Goal: Information Seeking & Learning: Compare options

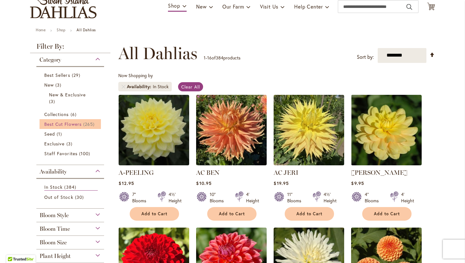
scroll to position [52, 0]
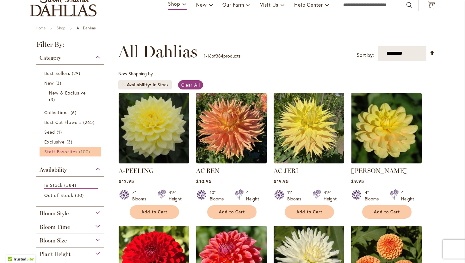
type input "**********"
click at [66, 153] on span "Staff Favorites" at bounding box center [60, 152] width 33 height 6
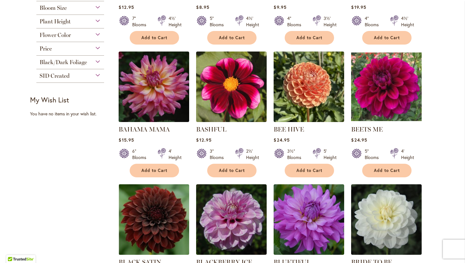
scroll to position [228, 0]
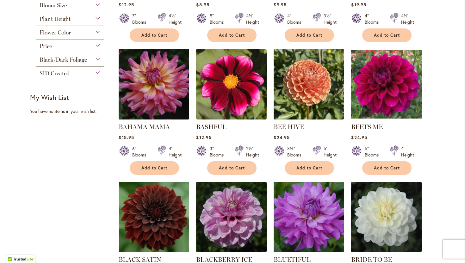
type input "**********"
click at [170, 101] on img at bounding box center [154, 84] width 74 height 74
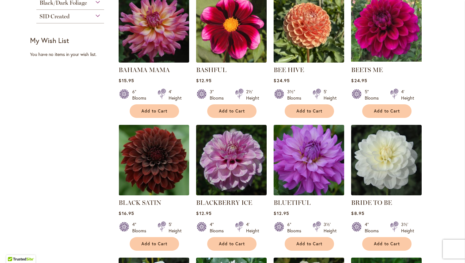
scroll to position [286, 0]
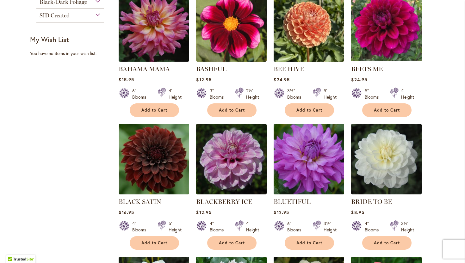
click at [311, 150] on img at bounding box center [309, 159] width 74 height 74
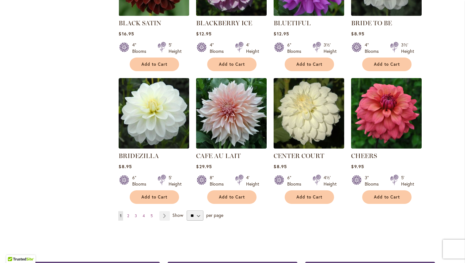
scroll to position [465, 0]
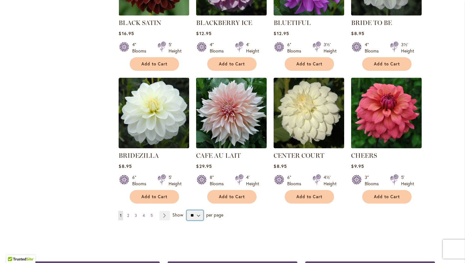
click at [195, 218] on select "** ** ** **" at bounding box center [195, 215] width 17 height 10
select select "**"
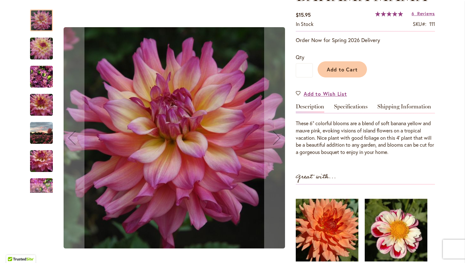
scroll to position [108, 0]
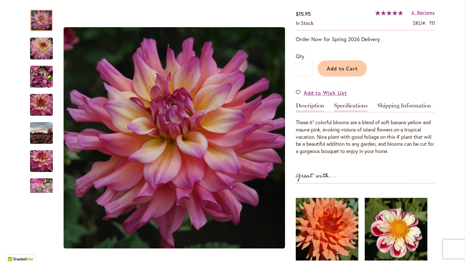
type input "**********"
click at [351, 106] on link "Specifications" at bounding box center [351, 107] width 34 height 9
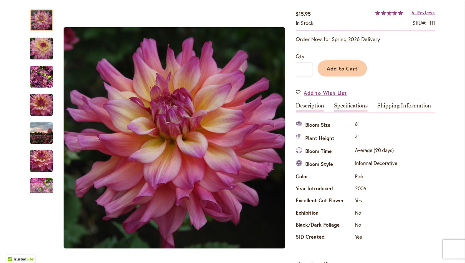
click at [306, 104] on link "Description" at bounding box center [310, 107] width 28 height 9
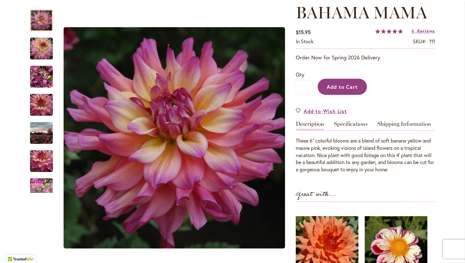
scroll to position [89, 0]
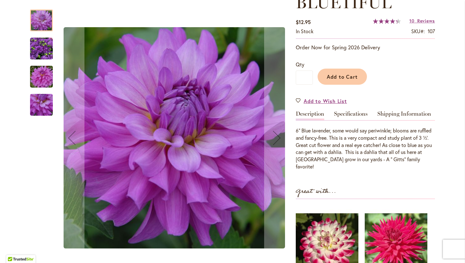
scroll to position [106, 0]
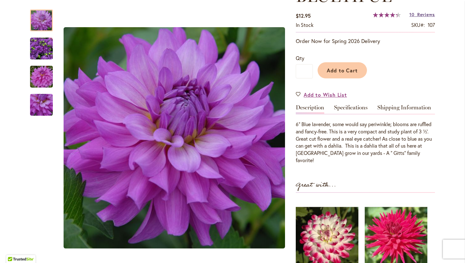
type input "**********"
click at [428, 15] on span "Reviews" at bounding box center [426, 14] width 18 height 6
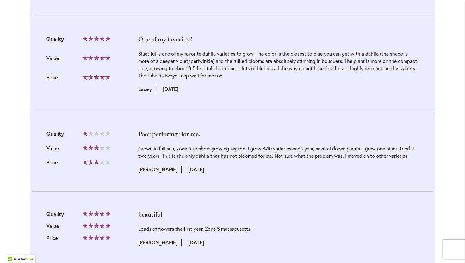
scroll to position [1029, 0]
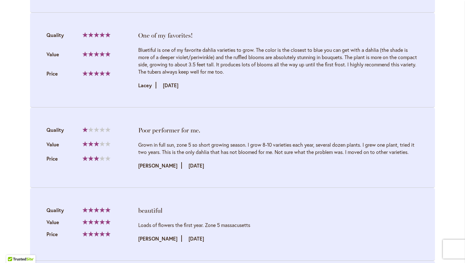
click at [370, 61] on div "Bluetiful is one of my favorite dahlia varieties to grow. The color is the clos…" at bounding box center [278, 60] width 280 height 29
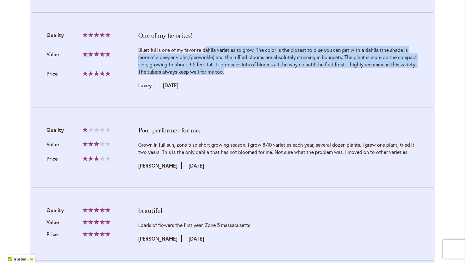
click at [370, 61] on div "Bluetiful is one of my favorite dahlia varieties to grow. The color is the clos…" at bounding box center [278, 60] width 280 height 29
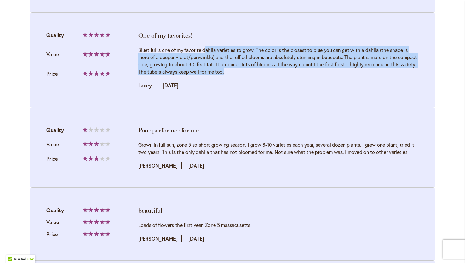
click at [370, 61] on div "Bluetiful is one of my favorite dahlia varieties to grow. The color is the clos…" at bounding box center [278, 60] width 280 height 29
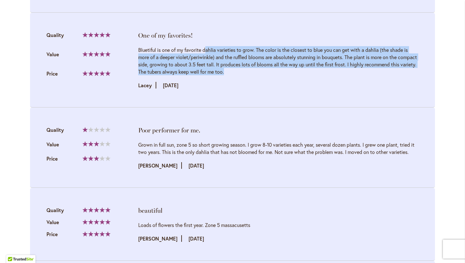
click at [370, 61] on div "Bluetiful is one of my favorite dahlia varieties to grow. The color is the clos…" at bounding box center [278, 60] width 280 height 29
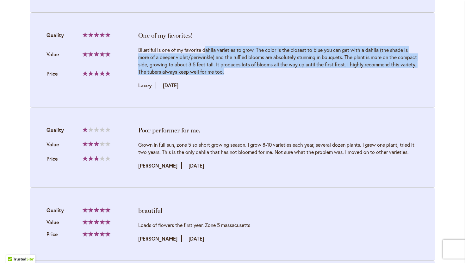
click at [370, 61] on div "Bluetiful is one of my favorite dahlia varieties to grow. The color is the clos…" at bounding box center [278, 60] width 280 height 29
click at [378, 71] on div "Bluetiful is one of my favorite dahlia varieties to grow. The color is the clos…" at bounding box center [278, 67] width 280 height 43
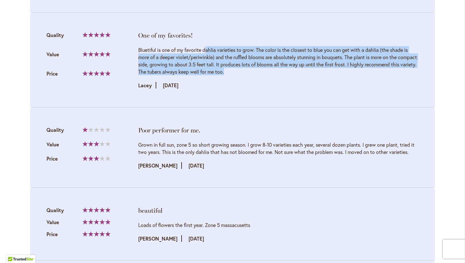
click at [378, 71] on div "Bluetiful is one of my favorite dahlia varieties to grow. The color is the clos…" at bounding box center [278, 67] width 280 height 43
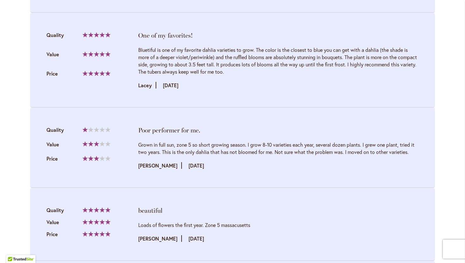
click at [382, 63] on div "Bluetiful is one of my favorite dahlia varieties to grow. The color is the clos…" at bounding box center [278, 60] width 280 height 29
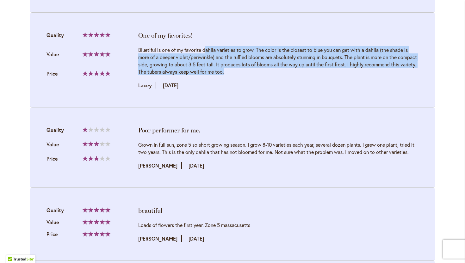
click at [382, 63] on div "Bluetiful is one of my favorite dahlia varieties to grow. The color is the clos…" at bounding box center [278, 60] width 280 height 29
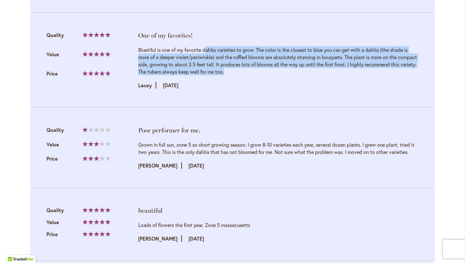
click at [382, 63] on div "Bluetiful is one of my favorite dahlia varieties to grow. The color is the clos…" at bounding box center [278, 60] width 280 height 29
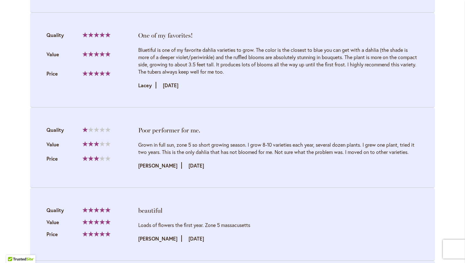
click at [372, 147] on div "Grown in full sun, zone 5 so short growing season. I grow 8-10 varieties each y…" at bounding box center [278, 155] width 280 height 28
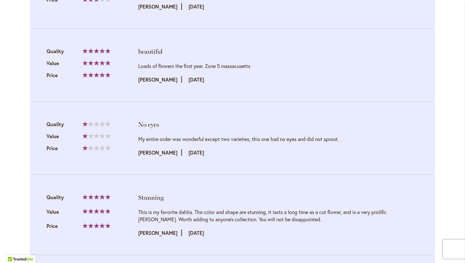
scroll to position [1208, 0]
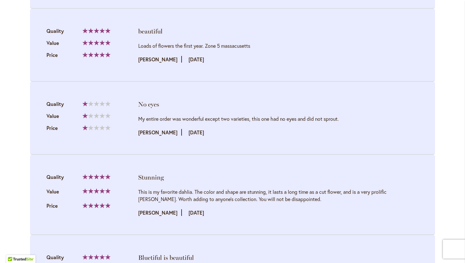
click at [375, 115] on div "My entire order was wonderful except two varieties, this one had no eyes and di…" at bounding box center [278, 118] width 280 height 7
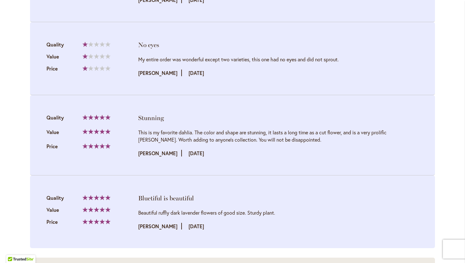
scroll to position [1289, 0]
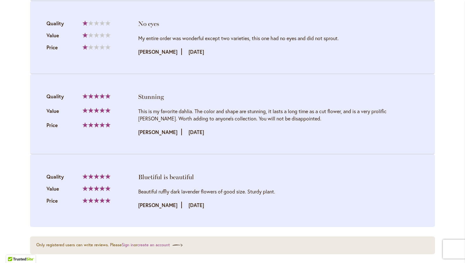
click at [371, 128] on li "Stunning Quality 100% Value Price" at bounding box center [232, 114] width 405 height 80
click at [368, 109] on div "This is my favorite dahlia. The color and shape are stunning, it lasts a long t…" at bounding box center [278, 115] width 280 height 15
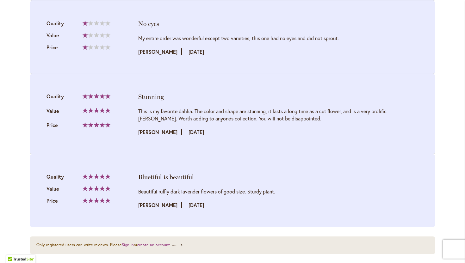
click at [368, 109] on div "This is my favorite dahlia. The color and shape are stunning, it lasts a long t…" at bounding box center [278, 115] width 280 height 15
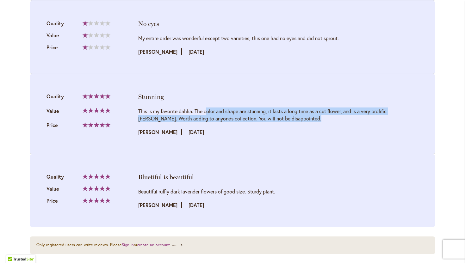
click at [368, 109] on div "This is my favorite dahlia. The color and shape are stunning, it lasts a long t…" at bounding box center [278, 115] width 280 height 15
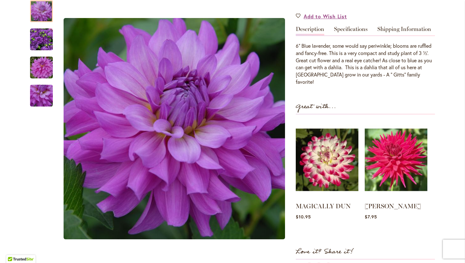
scroll to position [0, 0]
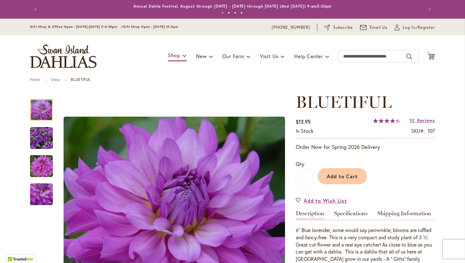
click at [347, 215] on link "Specifications" at bounding box center [351, 215] width 34 height 9
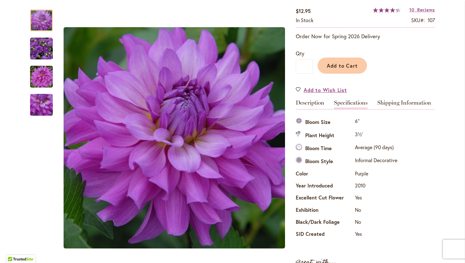
scroll to position [104, 0]
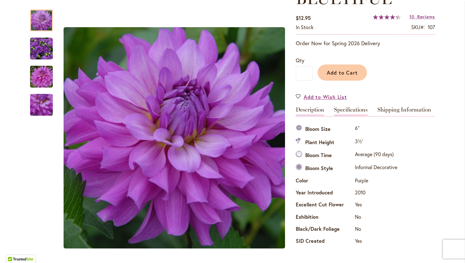
click at [311, 113] on link "Description" at bounding box center [310, 111] width 28 height 9
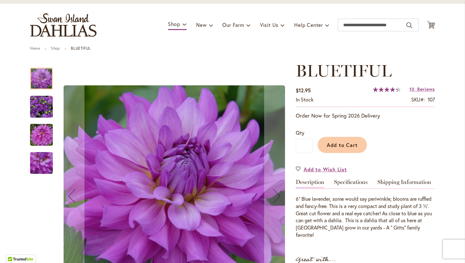
scroll to position [0, 0]
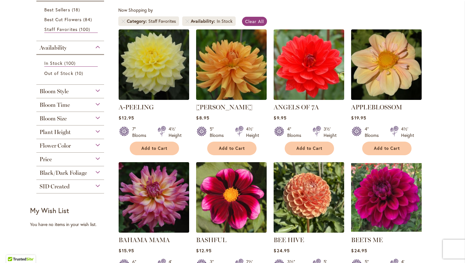
scroll to position [120, 0]
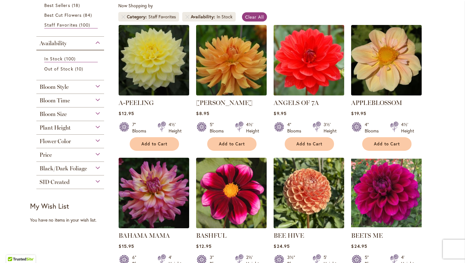
type input "**********"
click at [299, 73] on img at bounding box center [309, 60] width 74 height 74
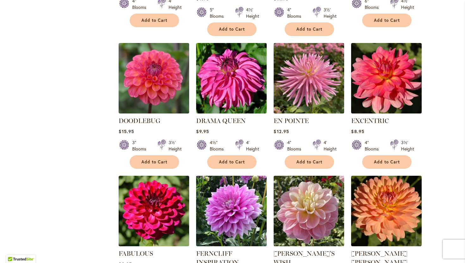
scroll to position [1049, 0]
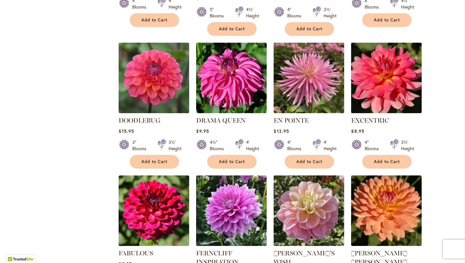
click at [375, 63] on img at bounding box center [386, 78] width 74 height 74
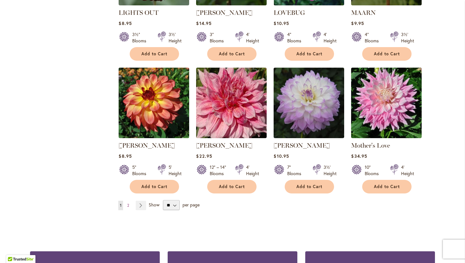
scroll to position [2107, 0]
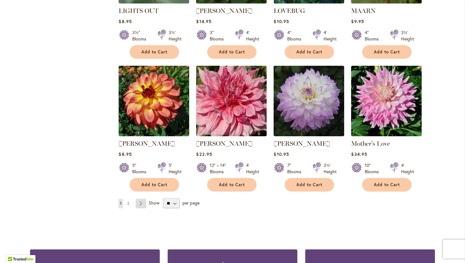
click at [142, 199] on link "Page Next" at bounding box center [141, 203] width 10 height 9
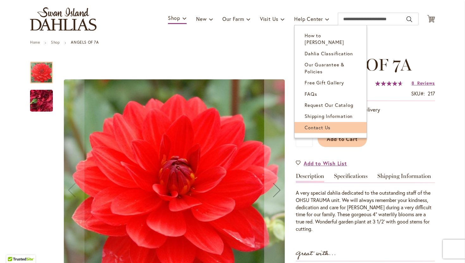
scroll to position [55, 0]
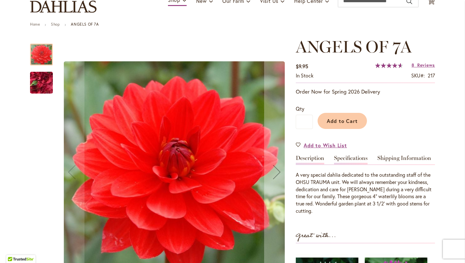
type input "**********"
click at [345, 155] on link "Specifications" at bounding box center [351, 159] width 34 height 9
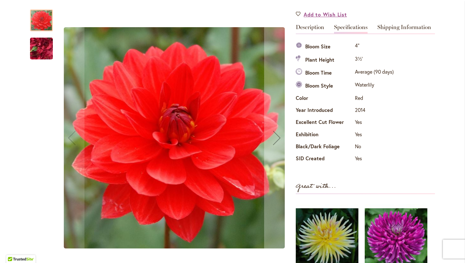
scroll to position [163, 0]
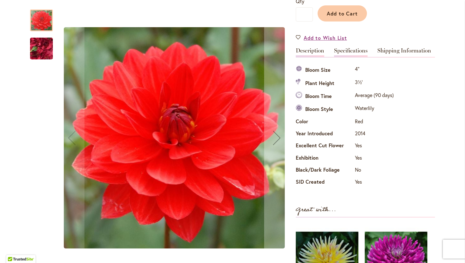
click at [315, 50] on link "Description" at bounding box center [310, 52] width 28 height 9
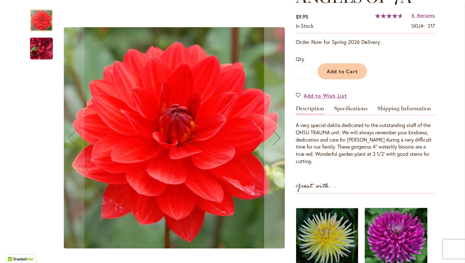
scroll to position [96, 0]
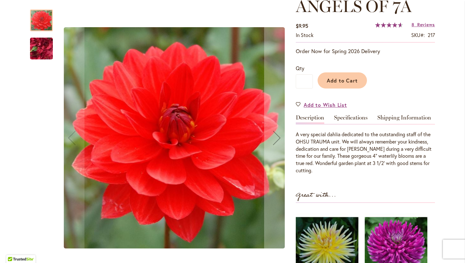
click at [51, 52] on img "ANGELS OF 7A" at bounding box center [42, 49] width 46 height 34
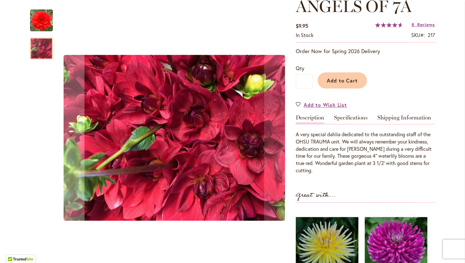
click at [46, 16] on img "ANGELS OF 7A" at bounding box center [41, 20] width 23 height 23
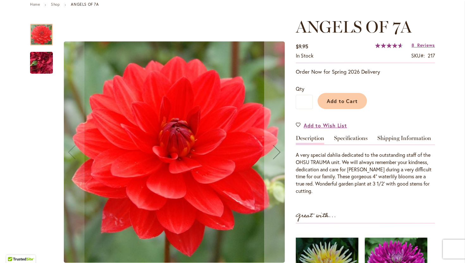
scroll to position [71, 0]
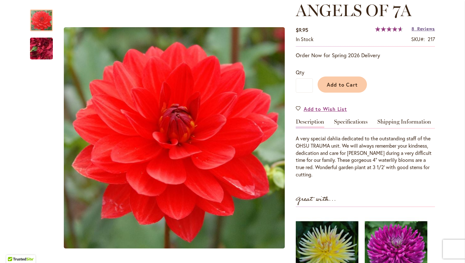
click at [422, 28] on span "Reviews" at bounding box center [426, 29] width 18 height 6
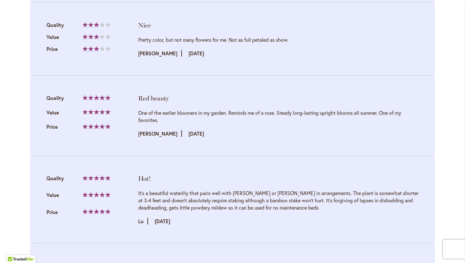
scroll to position [785, 0]
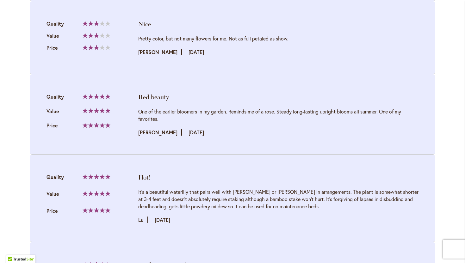
click at [357, 108] on div "One of the earlier bloomers in my garden. Reminds me of a rose. Steady long-las…" at bounding box center [278, 122] width 280 height 28
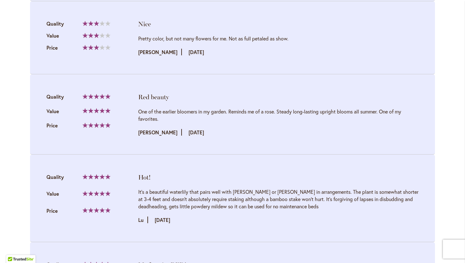
click at [357, 108] on div "One of the earlier bloomers in my garden. Reminds me of a rose. Steady long-las…" at bounding box center [278, 122] width 280 height 28
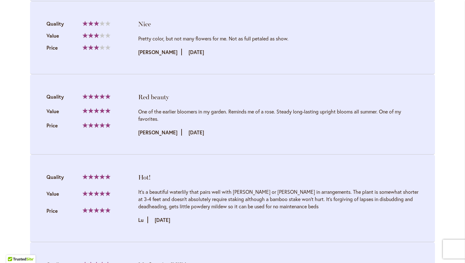
click at [357, 108] on div "One of the earlier bloomers in my garden. Reminds me of a rose. Steady long-las…" at bounding box center [278, 122] width 280 height 28
click at [355, 108] on div "One of the earlier bloomers in my garden. Reminds me of a rose. Steady long-las…" at bounding box center [278, 115] width 280 height 15
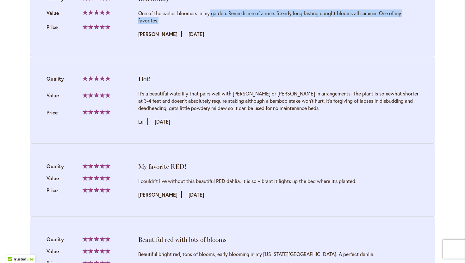
scroll to position [884, 0]
click at [355, 98] on div "It's a beautiful waterlily that pairs well with Elijah Mason or Teddy in arrang…" at bounding box center [278, 106] width 280 height 35
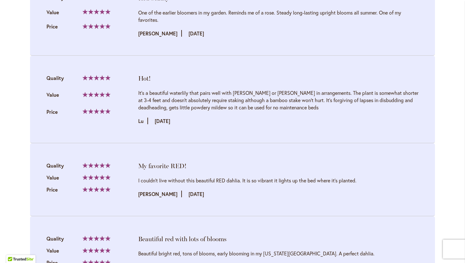
click at [355, 98] on div "It's a beautiful waterlily that pairs well with Elijah Mason or Teddy in arrang…" at bounding box center [278, 106] width 280 height 35
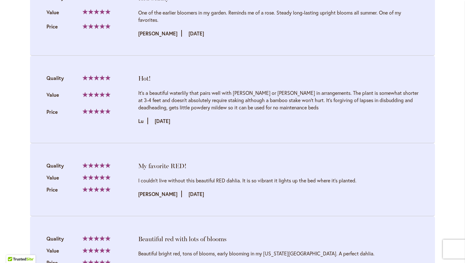
click at [355, 98] on div "It's a beautiful waterlily that pairs well with Elijah Mason or Teddy in arrang…" at bounding box center [278, 106] width 280 height 35
click at [349, 89] on div "It's a beautiful waterlily that pairs well with Elijah Mason or Teddy in arrang…" at bounding box center [278, 100] width 280 height 22
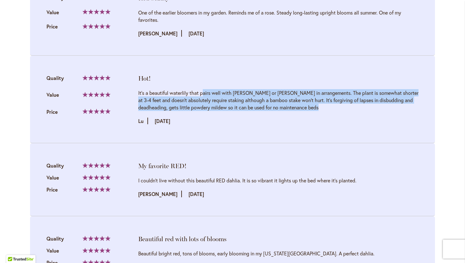
click at [349, 89] on div "It's a beautiful waterlily that pairs well with Elijah Mason or Teddy in arrang…" at bounding box center [278, 100] width 280 height 22
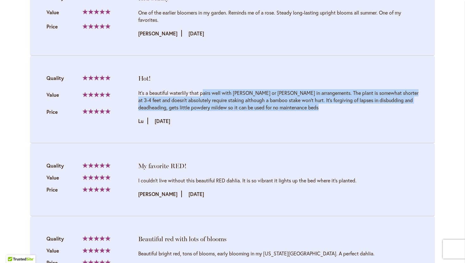
click at [349, 89] on div "It's a beautiful waterlily that pairs well with Elijah Mason or Teddy in arrang…" at bounding box center [278, 100] width 280 height 22
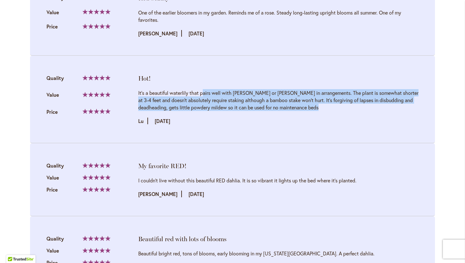
click at [349, 89] on div "It's a beautiful waterlily that pairs well with Elijah Mason or Teddy in arrang…" at bounding box center [278, 100] width 280 height 22
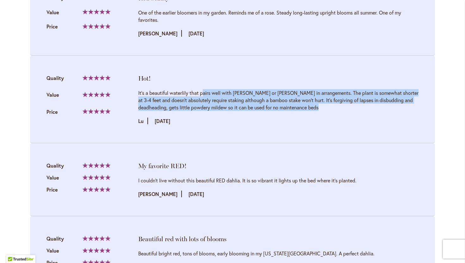
click at [349, 89] on div "It's a beautiful waterlily that pairs well with Elijah Mason or Teddy in arrang…" at bounding box center [278, 100] width 280 height 22
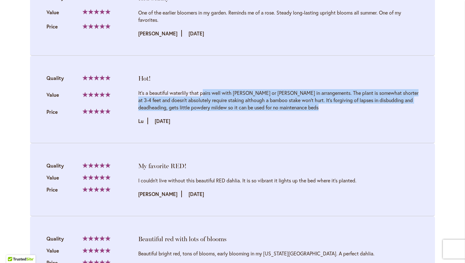
click at [349, 89] on div "It's a beautiful waterlily that pairs well with Elijah Mason or Teddy in arrang…" at bounding box center [278, 100] width 280 height 22
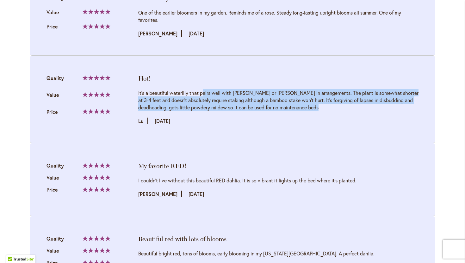
click at [349, 89] on div "It's a beautiful waterlily that pairs well with Elijah Mason or Teddy in arrang…" at bounding box center [278, 100] width 280 height 22
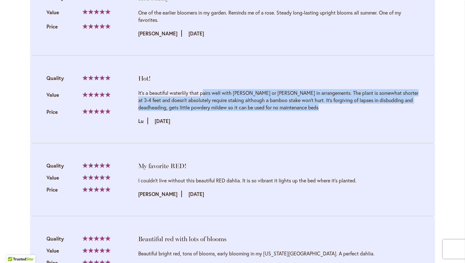
click at [349, 89] on div "It's a beautiful waterlily that pairs well with Elijah Mason or Teddy in arrang…" at bounding box center [278, 100] width 280 height 22
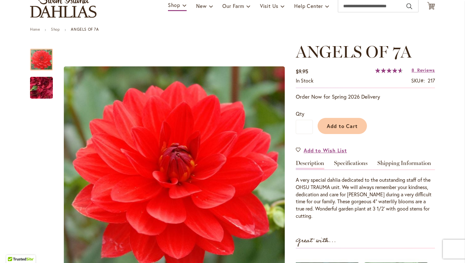
scroll to position [66, 0]
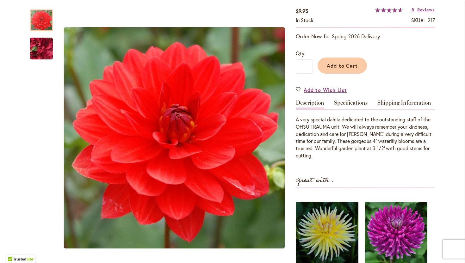
scroll to position [0, 0]
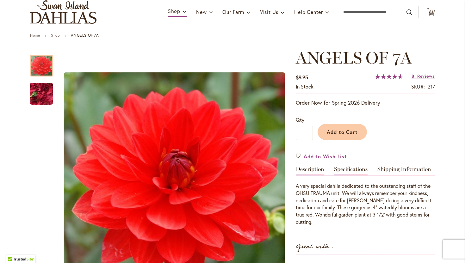
click at [354, 170] on link "Specifications" at bounding box center [351, 170] width 34 height 9
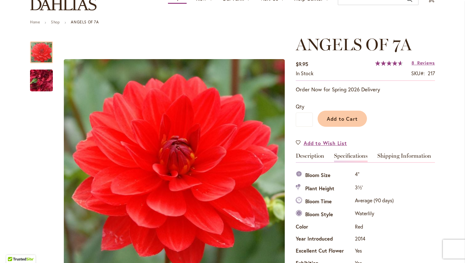
scroll to position [56, 0]
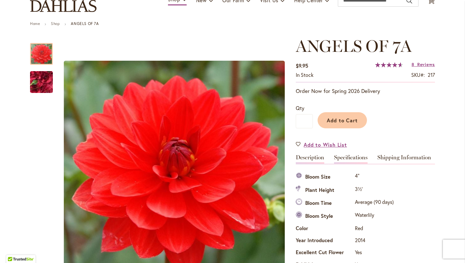
click at [313, 157] on link "Description" at bounding box center [310, 159] width 28 height 9
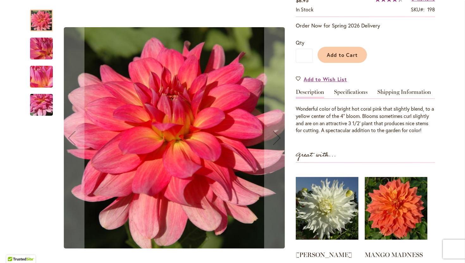
scroll to position [122, 0]
type input "**********"
click at [43, 51] on img "EXCENTRIC" at bounding box center [42, 49] width 46 height 34
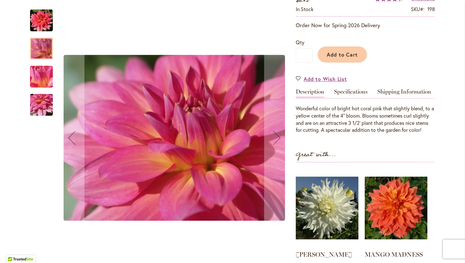
click at [42, 82] on img "EXCENTRIC" at bounding box center [42, 77] width 46 height 34
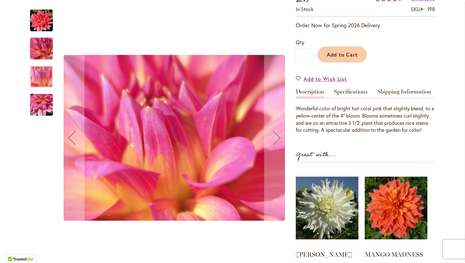
click at [44, 104] on img "EXCENTRIC" at bounding box center [42, 105] width 46 height 34
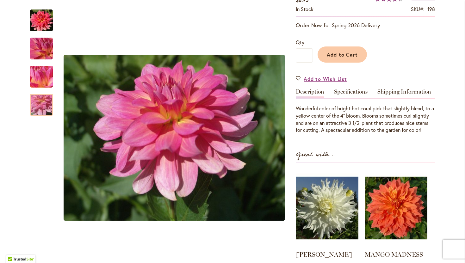
drag, startPoint x: 445, startPoint y: 111, endPoint x: 453, endPoint y: 89, distance: 22.9
drag, startPoint x: 453, startPoint y: 89, endPoint x: 429, endPoint y: 141, distance: 57.4
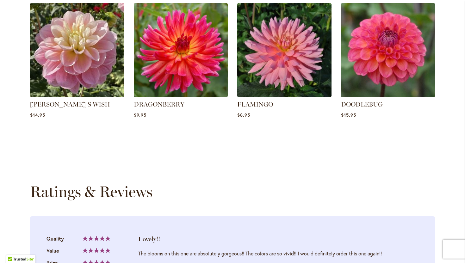
scroll to position [463, 0]
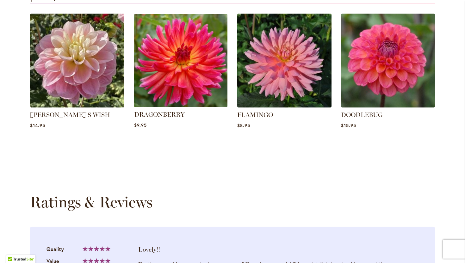
click at [165, 70] on img at bounding box center [181, 60] width 98 height 98
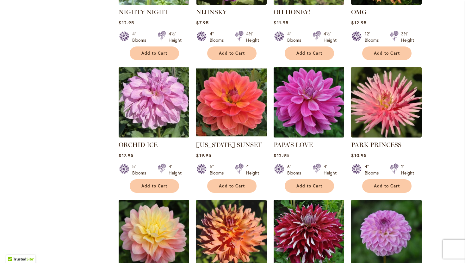
scroll to position [358, 0]
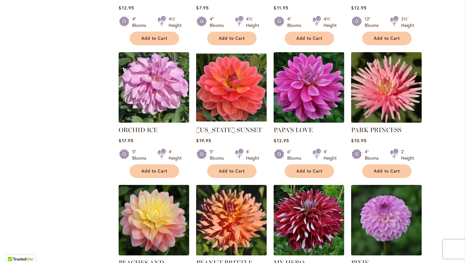
type input "**********"
drag, startPoint x: 439, startPoint y: 113, endPoint x: 439, endPoint y: 121, distance: 7.9
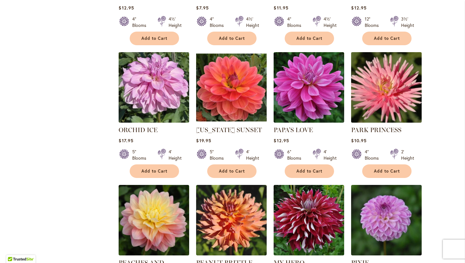
click at [400, 97] on img at bounding box center [386, 87] width 74 height 74
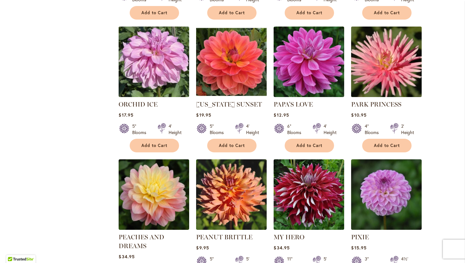
scroll to position [384, 0]
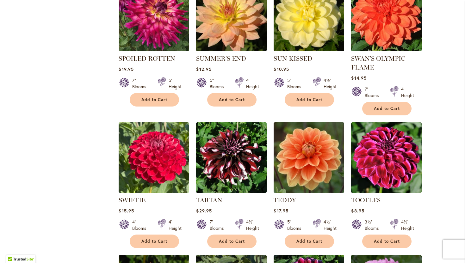
scroll to position [819, 0]
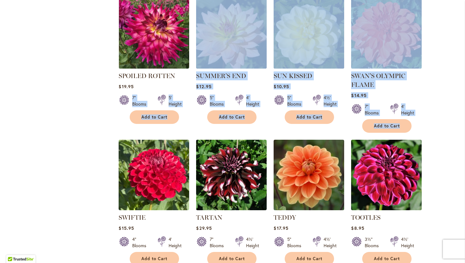
drag, startPoint x: 66, startPoint y: 95, endPoint x: 58, endPoint y: 137, distance: 43.2
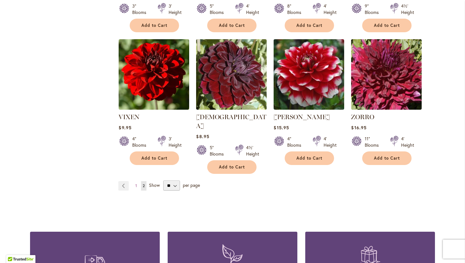
scroll to position [1179, 0]
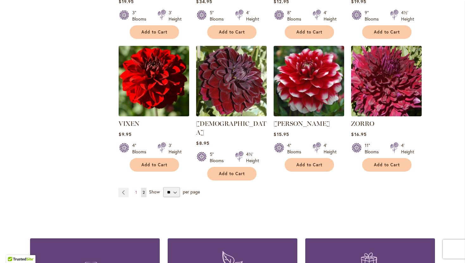
click at [175, 68] on img at bounding box center [154, 81] width 74 height 74
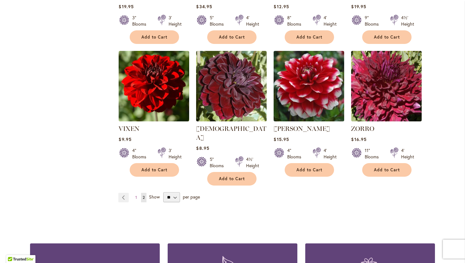
scroll to position [1173, 0]
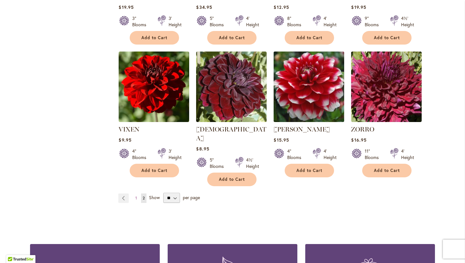
click at [320, 80] on img at bounding box center [309, 87] width 74 height 74
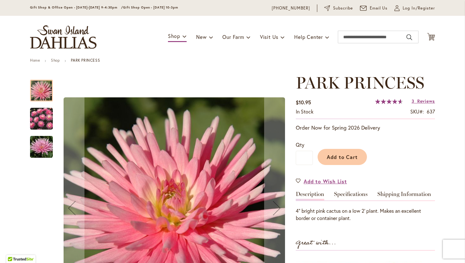
scroll to position [28, 0]
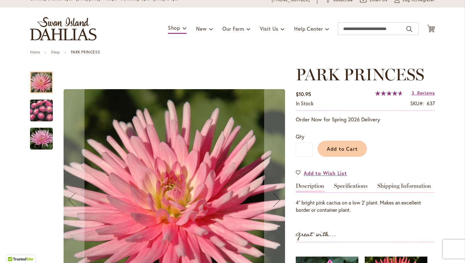
type input "**********"
click at [48, 113] on img "PARK PRINCESS" at bounding box center [41, 110] width 23 height 23
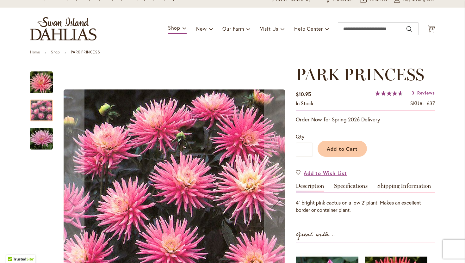
click at [45, 136] on img "PARK PRINCESS" at bounding box center [42, 139] width 46 height 34
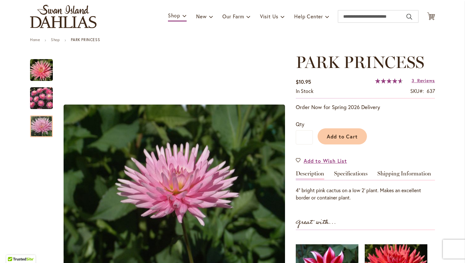
scroll to position [0, 0]
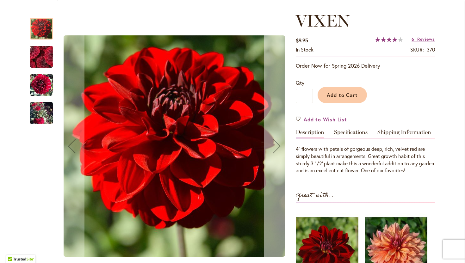
scroll to position [82, 0]
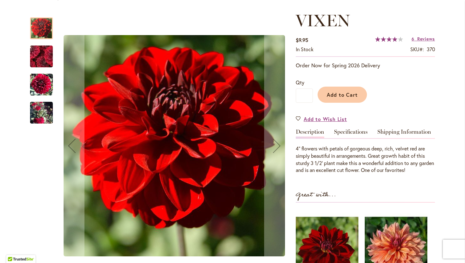
type input "**********"
click at [46, 46] on img "VIXEN" at bounding box center [41, 57] width 45 height 44
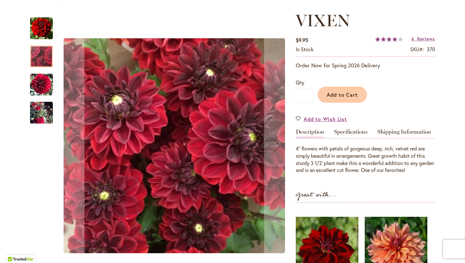
click at [35, 83] on img "VIXEN" at bounding box center [41, 84] width 23 height 23
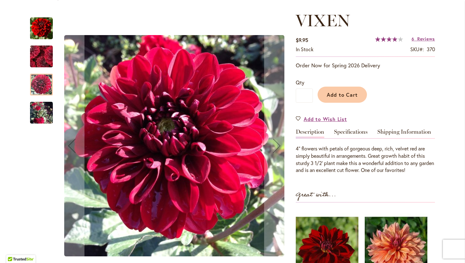
click at [32, 122] on img "VIXEN" at bounding box center [41, 112] width 23 height 41
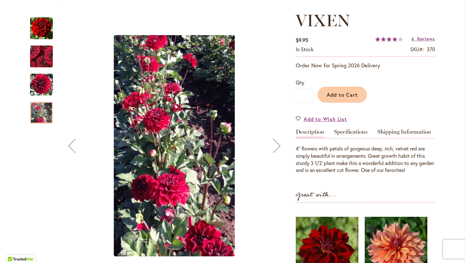
click at [48, 30] on img "VIXEN" at bounding box center [41, 28] width 23 height 23
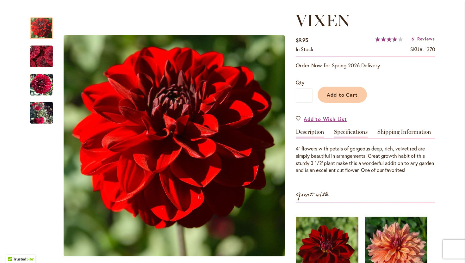
click at [352, 134] on link "Specifications" at bounding box center [351, 133] width 34 height 9
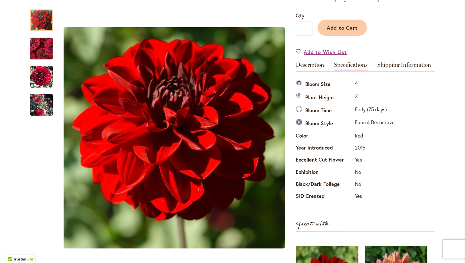
scroll to position [145, 0]
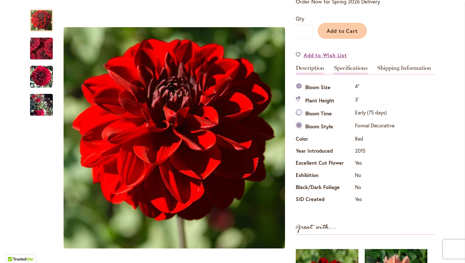
click at [312, 70] on link "Description" at bounding box center [310, 69] width 28 height 9
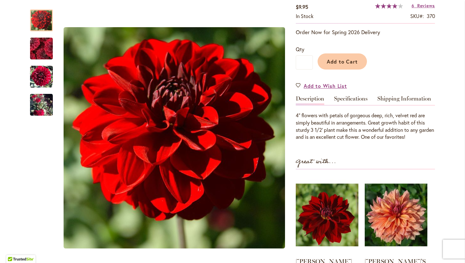
scroll to position [114, 0]
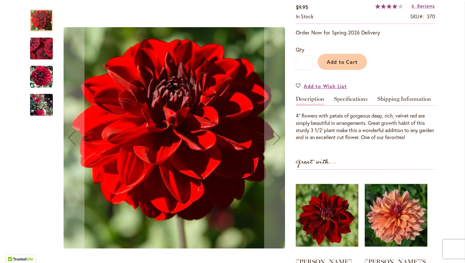
click at [40, 72] on img "VIXEN" at bounding box center [41, 76] width 23 height 23
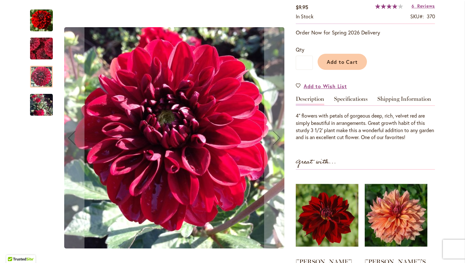
click at [42, 102] on img "VIXEN" at bounding box center [41, 104] width 23 height 41
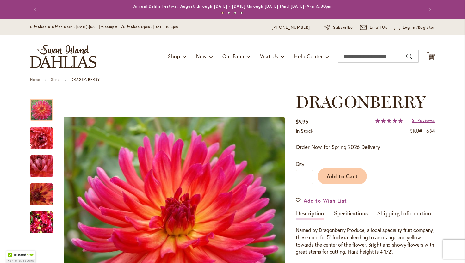
type input "**********"
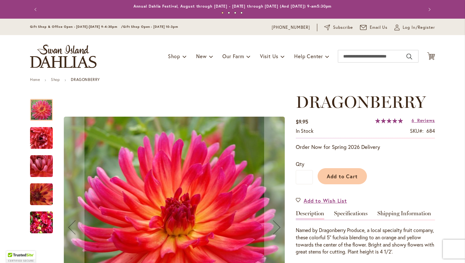
click at [37, 135] on img "DRAGONBERRY" at bounding box center [41, 138] width 23 height 23
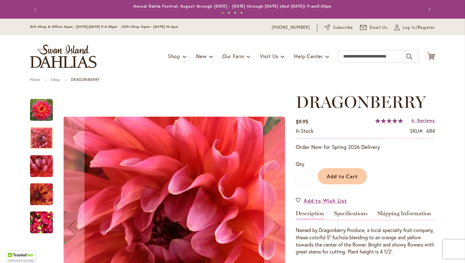
click at [39, 168] on img "DRAGONBERRY" at bounding box center [41, 166] width 23 height 23
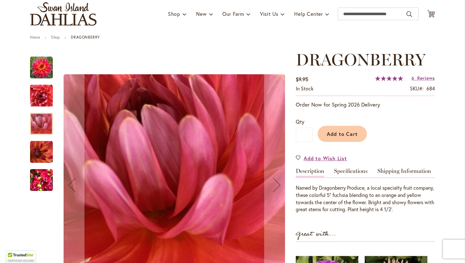
scroll to position [46, 0]
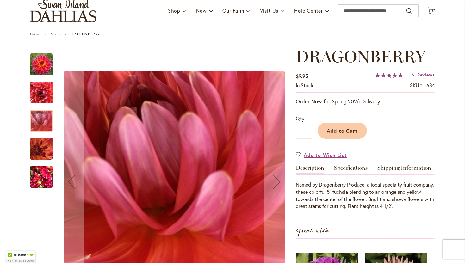
click at [42, 146] on img "DRAGONBERRY" at bounding box center [41, 149] width 23 height 23
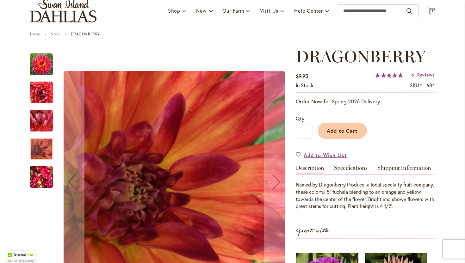
click at [40, 185] on img "DRAGONBERRY" at bounding box center [41, 177] width 23 height 30
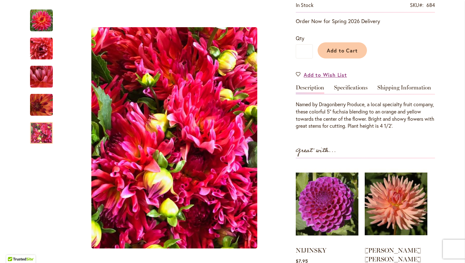
scroll to position [64, 0]
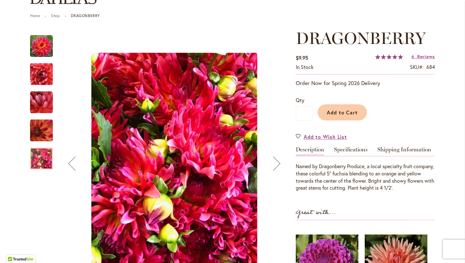
click at [37, 53] on img "DRAGONBERRY" at bounding box center [41, 46] width 23 height 23
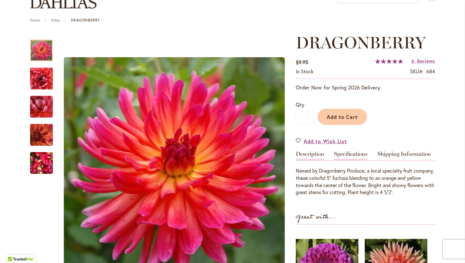
click at [338, 159] on link "Specifications" at bounding box center [351, 155] width 34 height 9
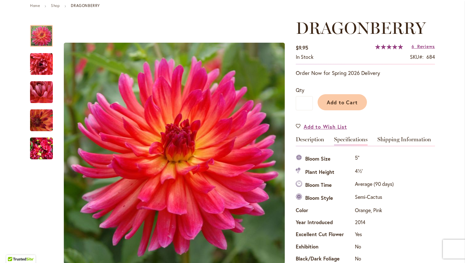
scroll to position [64, 0]
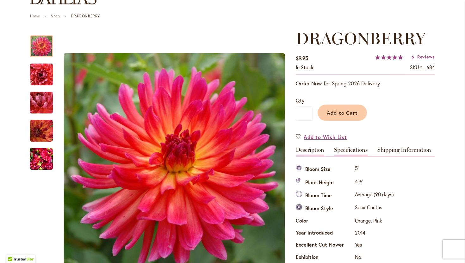
click at [320, 154] on link "Description" at bounding box center [310, 151] width 28 height 9
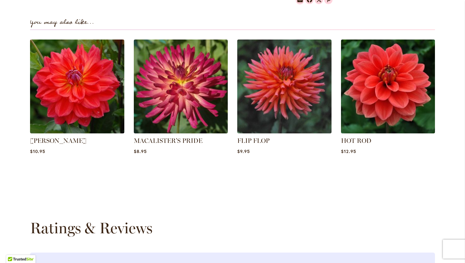
scroll to position [161, 0]
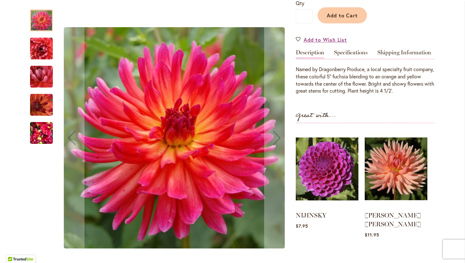
click at [34, 122] on img "DRAGONBERRY" at bounding box center [41, 133] width 23 height 30
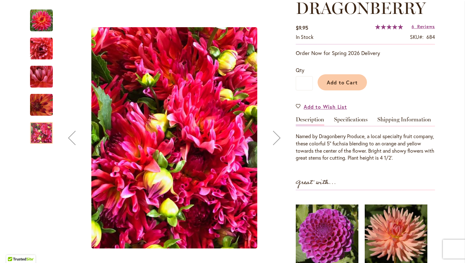
scroll to position [93, 0]
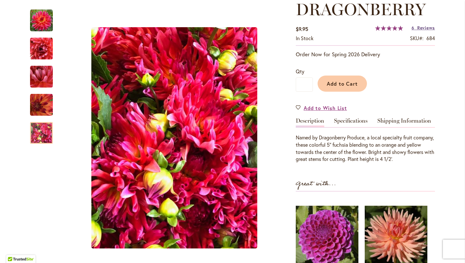
click at [418, 27] on span "Reviews" at bounding box center [426, 28] width 18 height 6
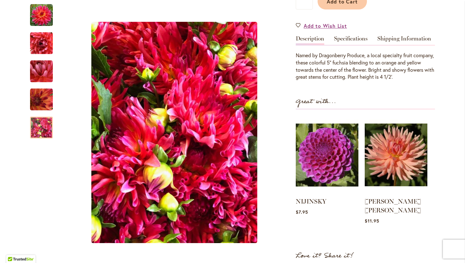
scroll to position [176, 0]
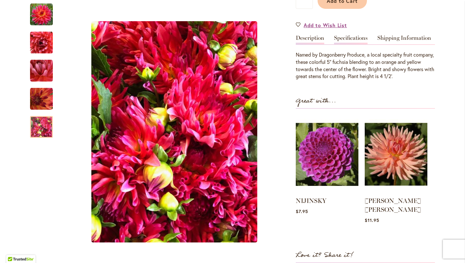
click at [356, 35] on link "Specifications" at bounding box center [351, 39] width 34 height 9
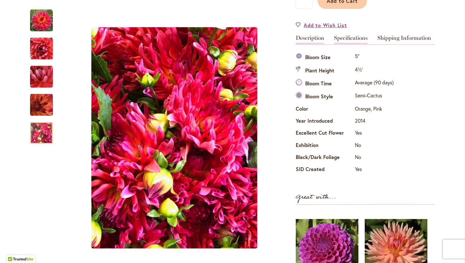
click at [312, 40] on link "Description" at bounding box center [310, 39] width 28 height 9
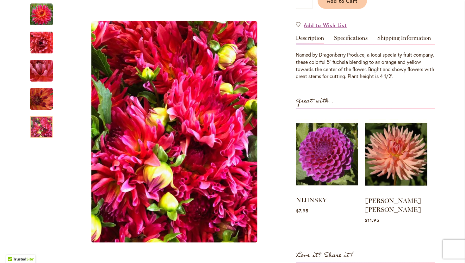
scroll to position [0, 0]
